Goal: Navigation & Orientation: Find specific page/section

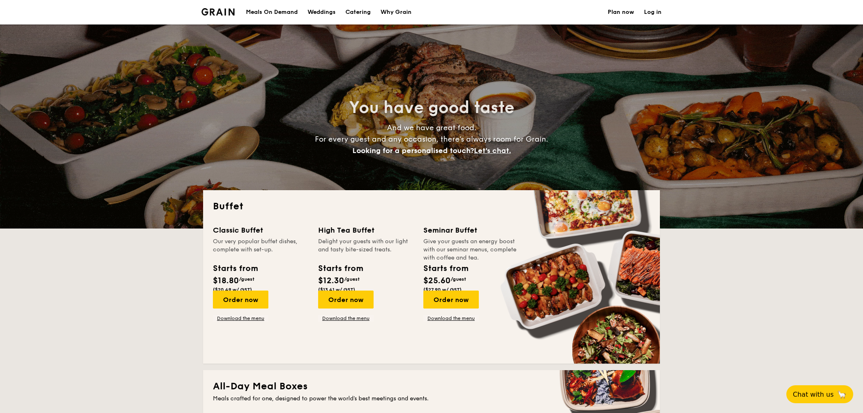
select select
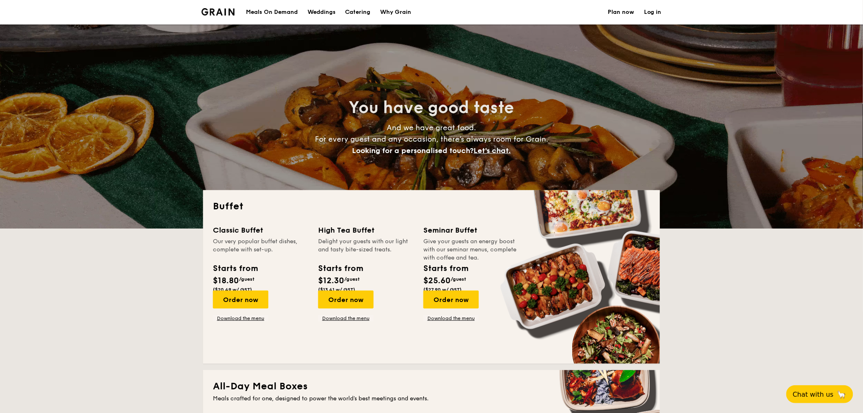
click at [298, 14] on div "Meals On Demand" at bounding box center [272, 12] width 52 height 24
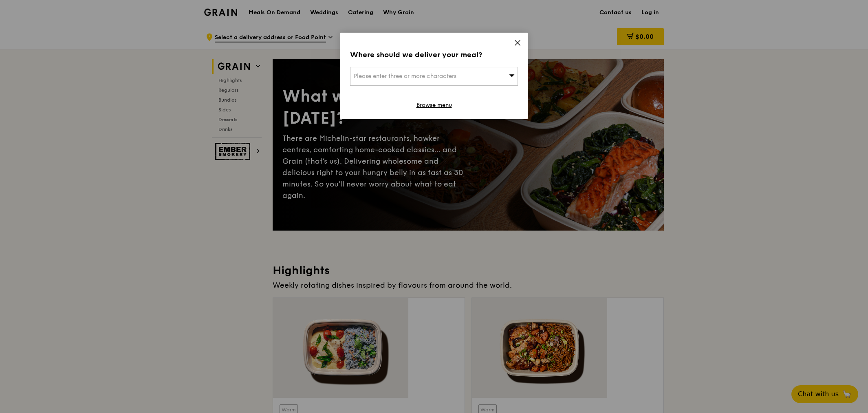
click at [520, 39] on icon at bounding box center [517, 42] width 7 height 7
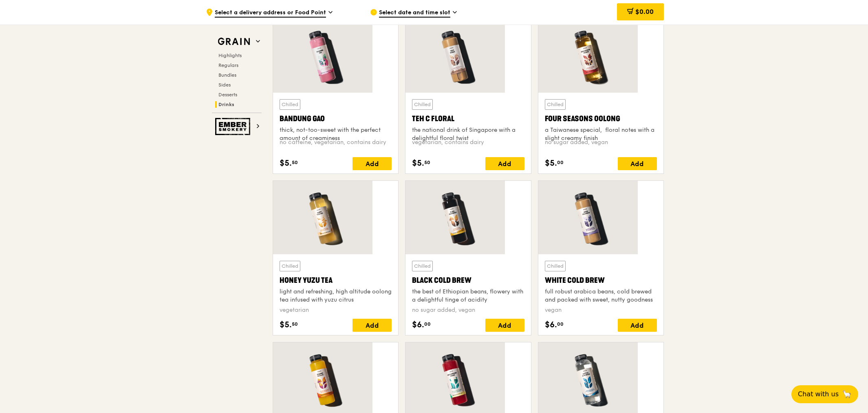
scroll to position [2467, 0]
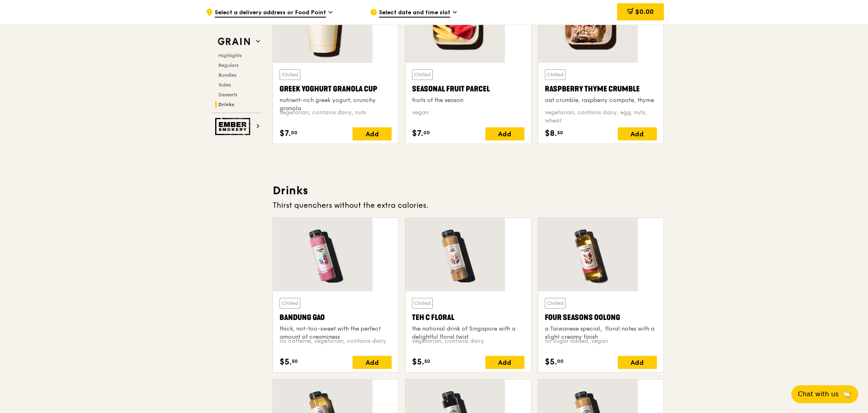
scroll to position [2195, 0]
